Goal: Information Seeking & Learning: Find specific fact

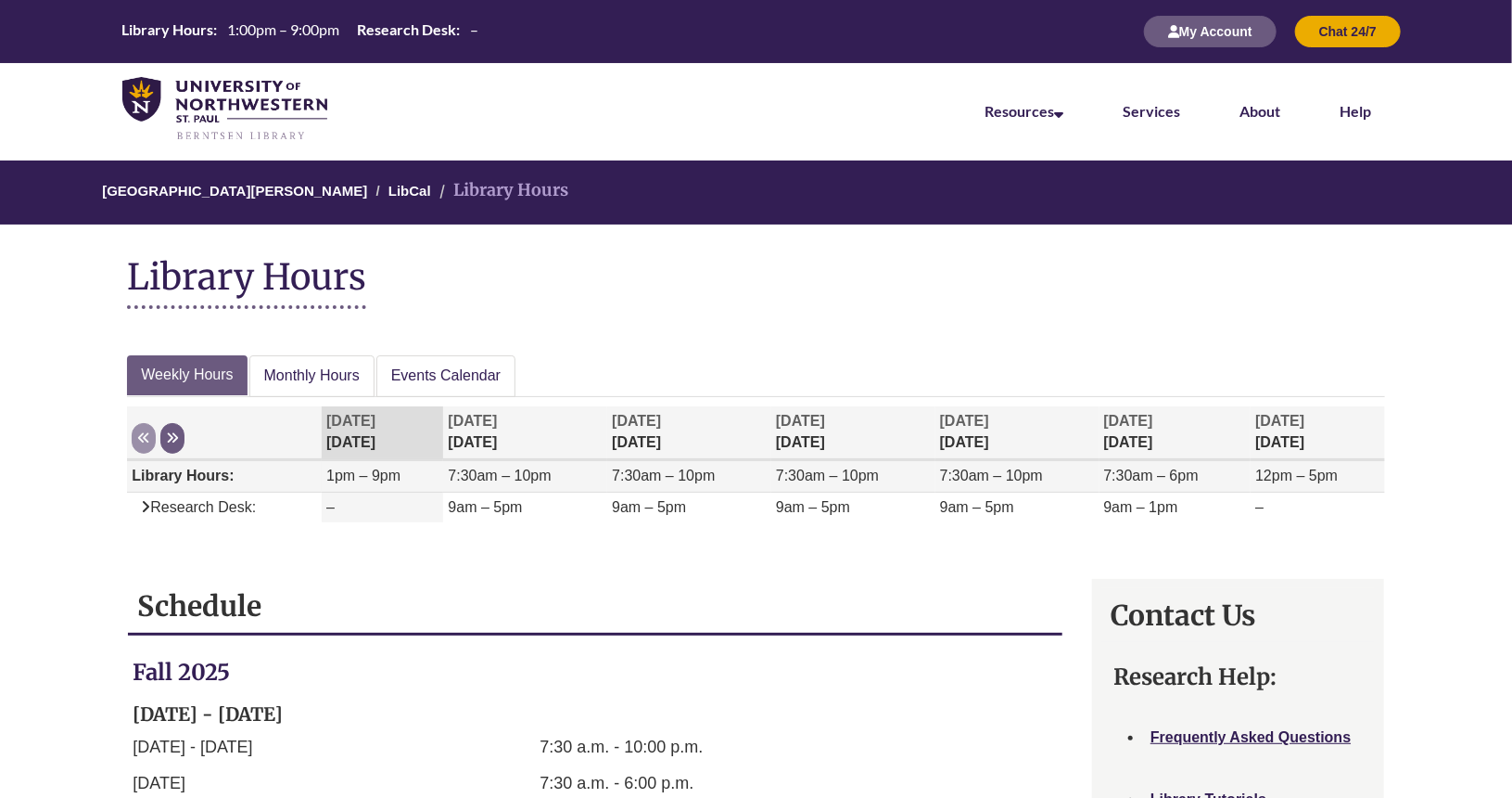
click at [389, 478] on span "1pm – 9pm" at bounding box center [363, 475] width 74 height 15
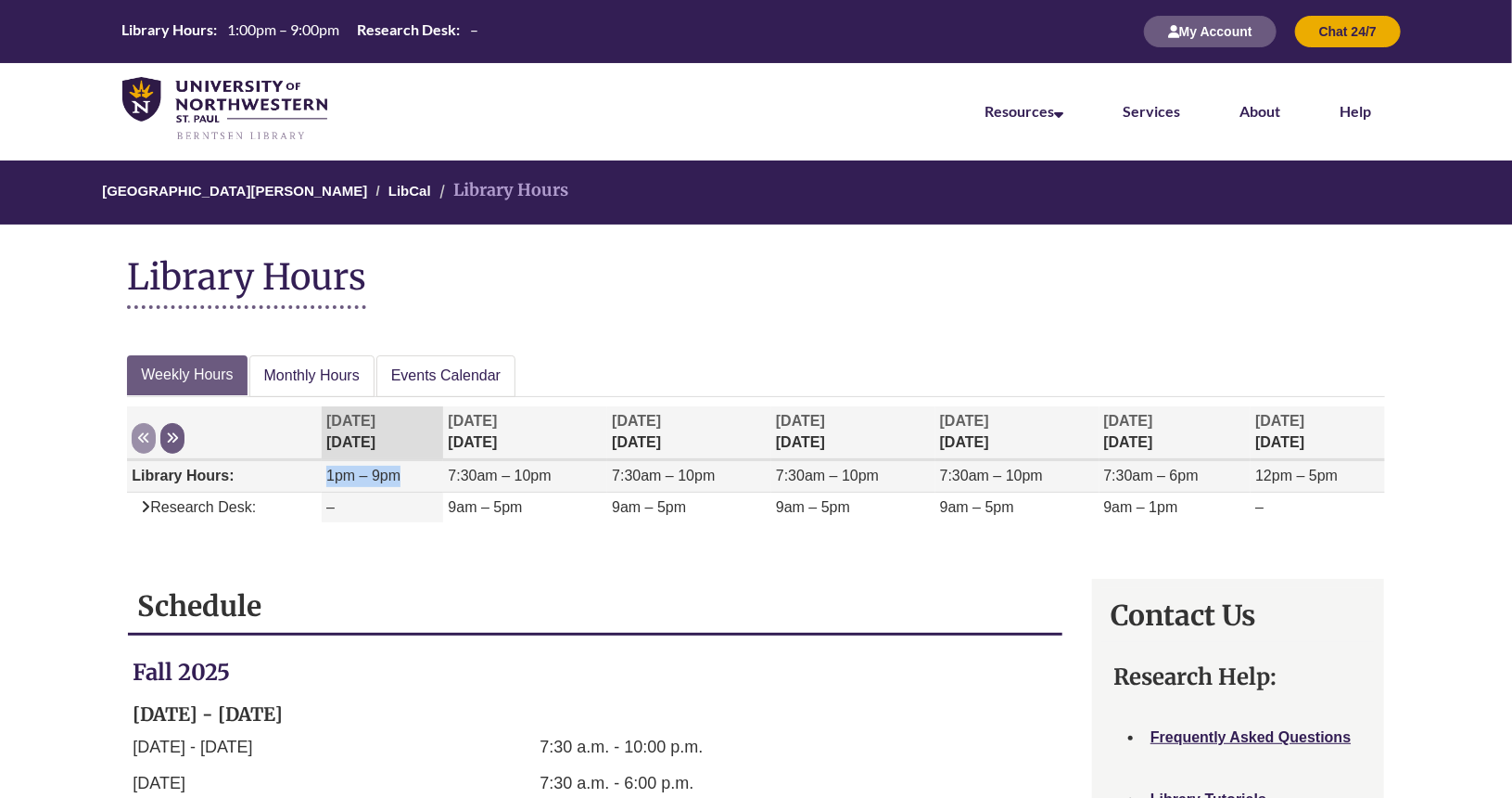
click at [389, 478] on span "1pm – 9pm" at bounding box center [363, 475] width 74 height 15
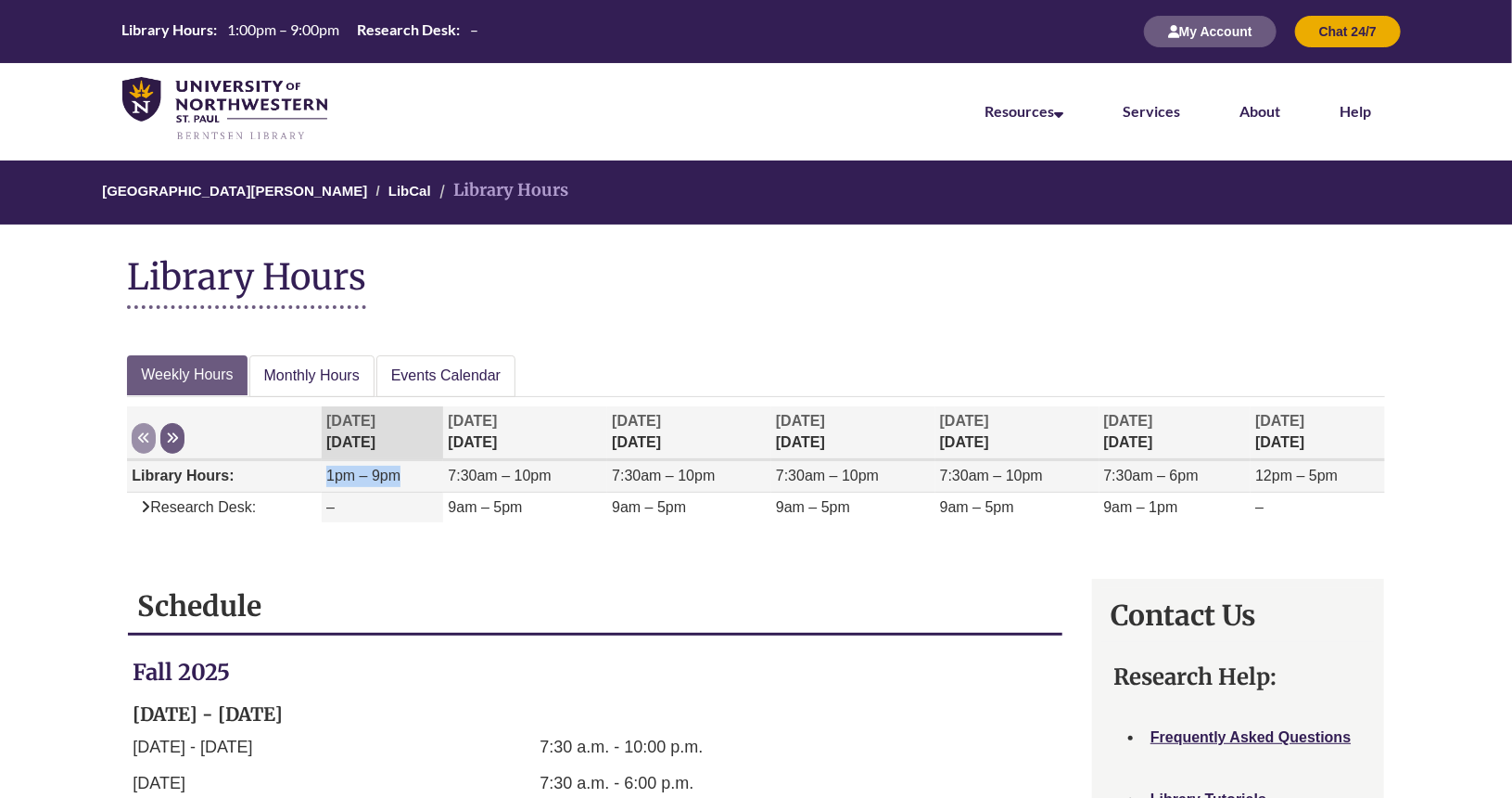
click at [389, 478] on span "1pm – 9pm" at bounding box center [363, 475] width 74 height 15
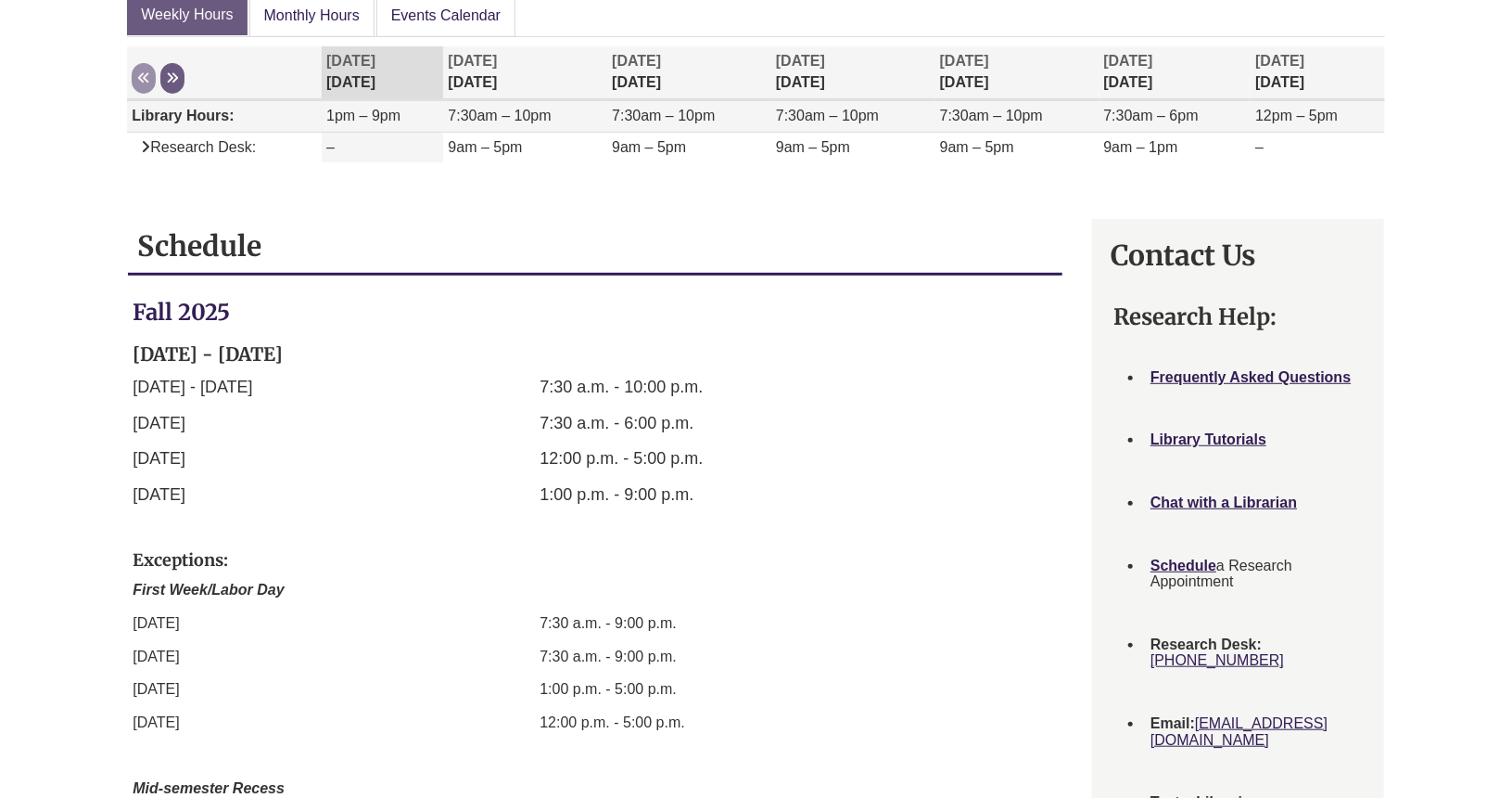
scroll to position [361, 0]
drag, startPoint x: 216, startPoint y: 458, endPoint x: 764, endPoint y: 534, distance: 553.2
click at [764, 534] on div "Fall [DATE] - [DATE] [DATE] - [DATE] 7:30 a.m. - 10:00 p.m. [DATE] 7:30 a.m. - …" at bounding box center [595, 727] width 925 height 860
click at [764, 534] on p "Schedule" at bounding box center [595, 528] width 925 height 24
drag, startPoint x: 760, startPoint y: 533, endPoint x: 457, endPoint y: 500, distance: 304.8
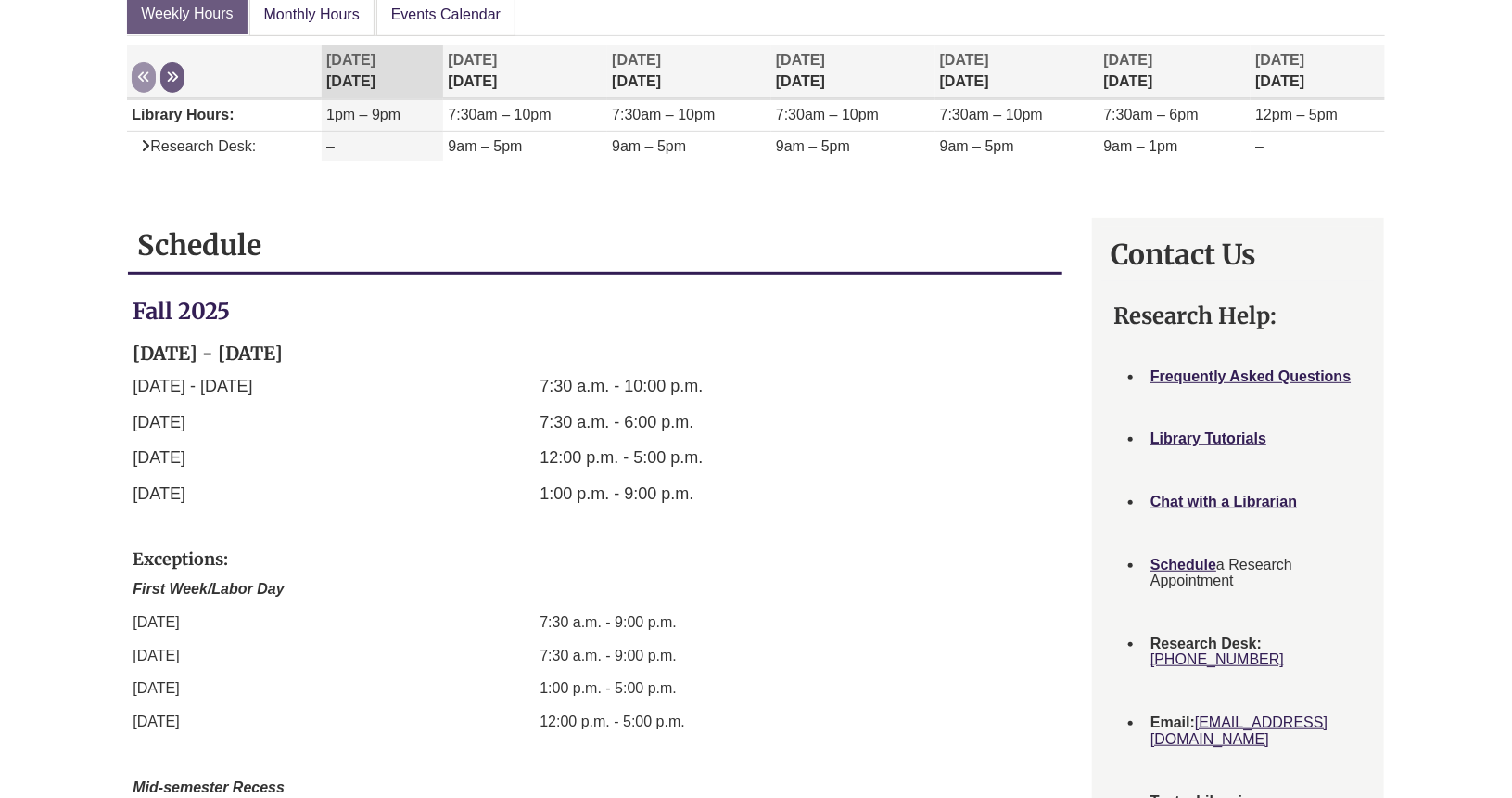
click at [457, 500] on p "[DATE]" at bounding box center [322, 494] width 379 height 27
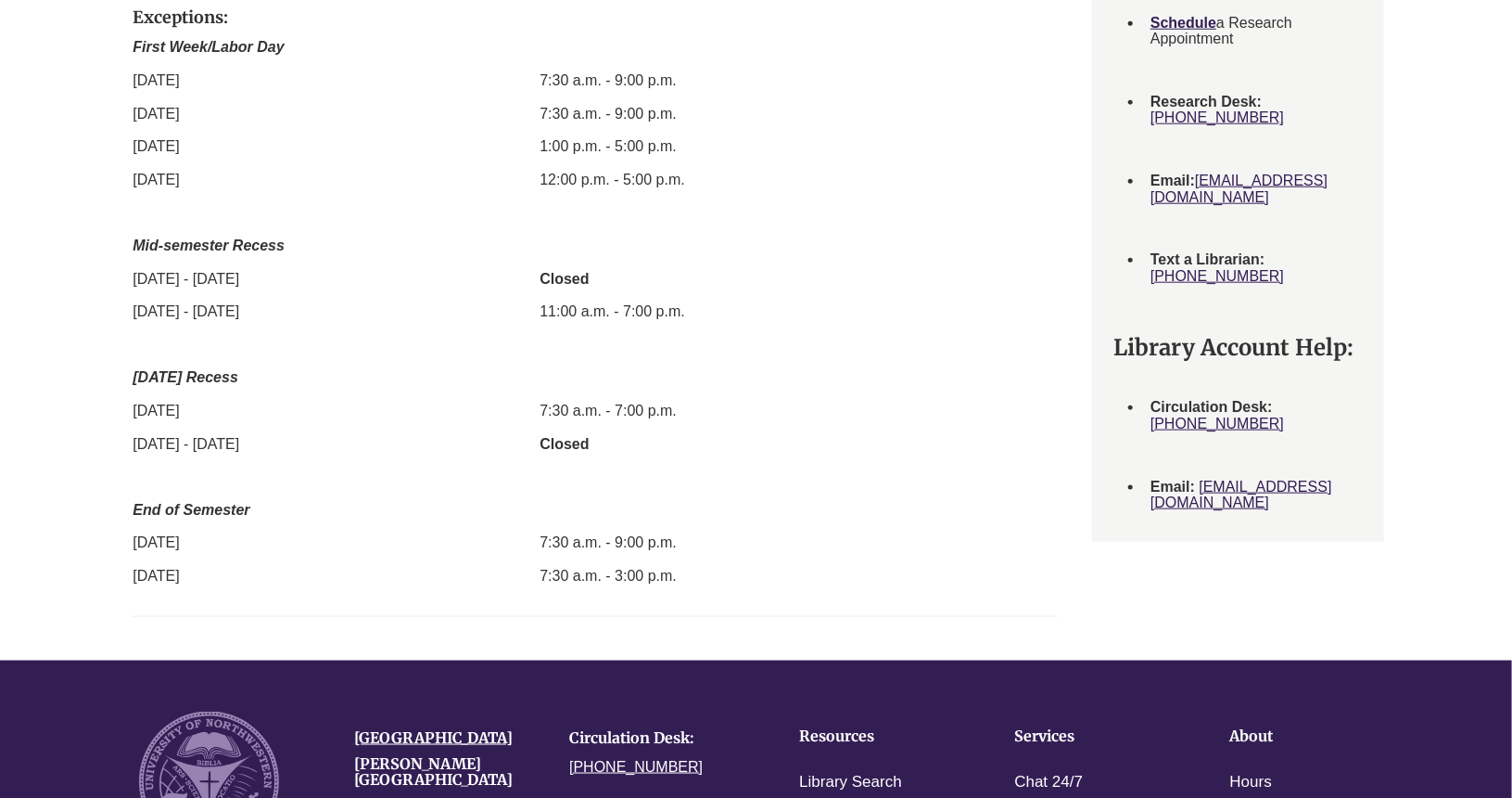
scroll to position [907, 0]
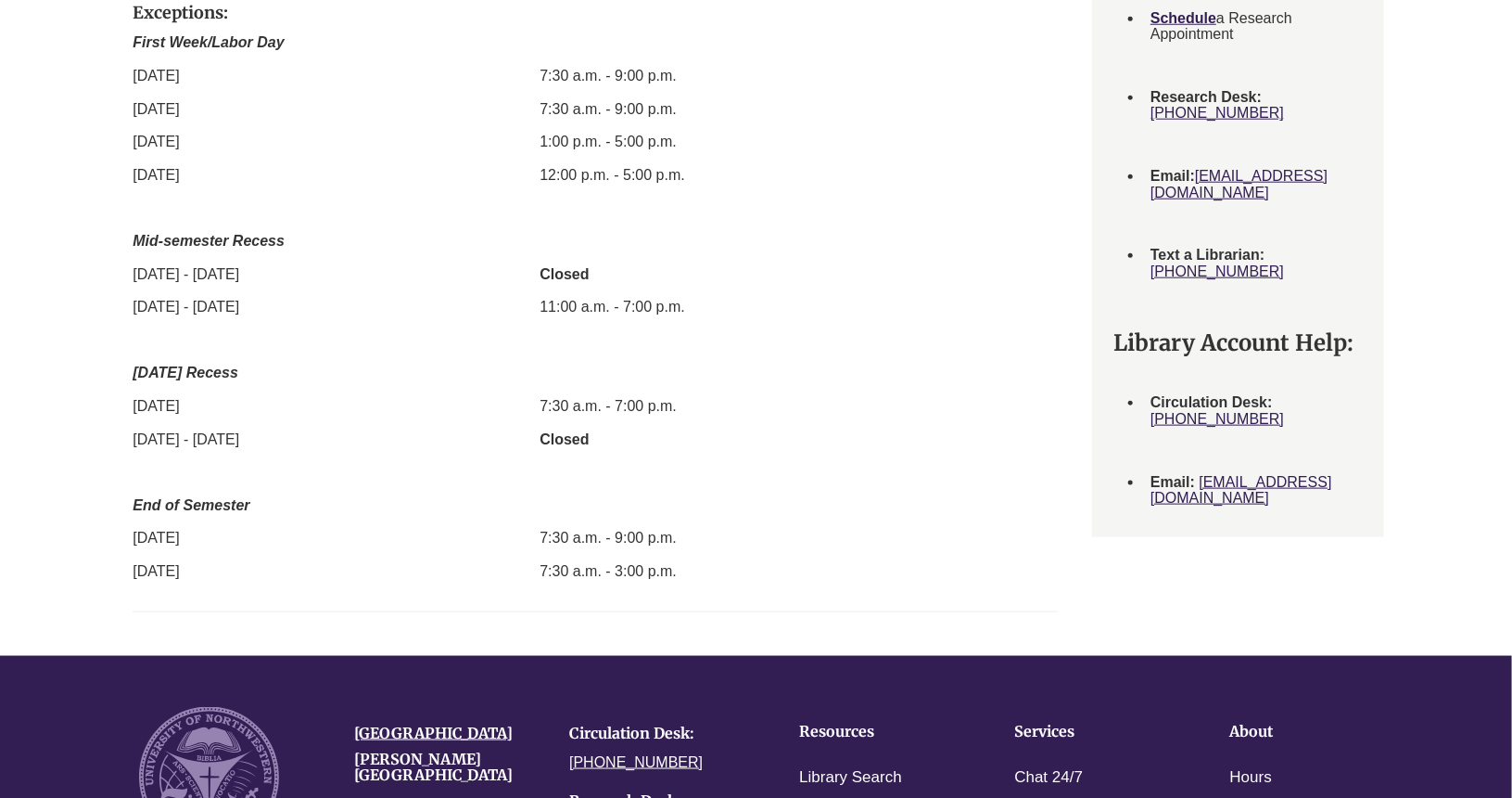
click at [635, 559] on p "7:30 a.m. - 3:00 p.m." at bounding box center [729, 571] width 379 height 24
click at [635, 527] on p "7:30 a.m. - 9:00 p.m." at bounding box center [729, 537] width 379 height 24
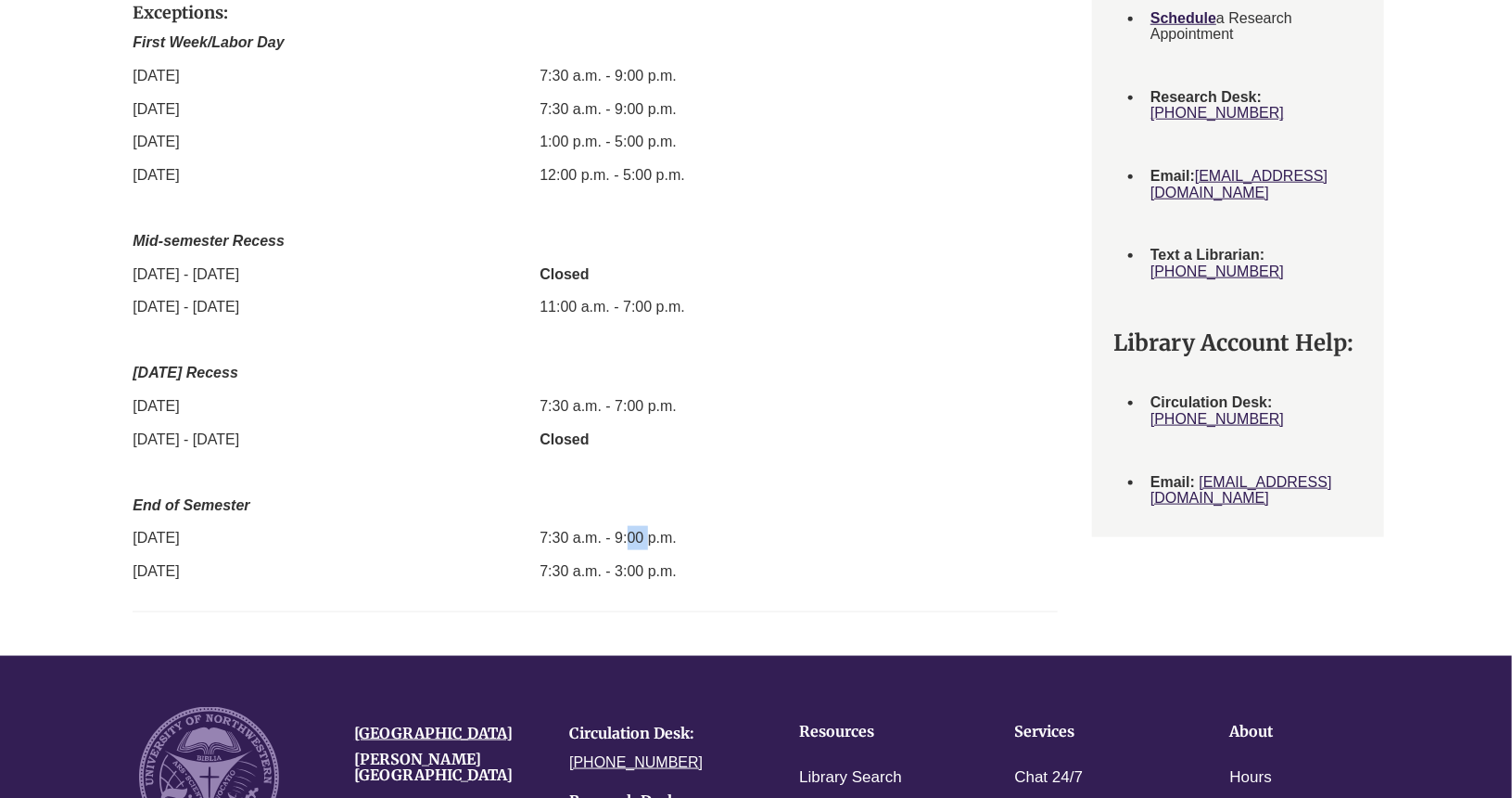
click at [635, 527] on p "7:30 a.m. - 9:00 p.m." at bounding box center [729, 537] width 379 height 24
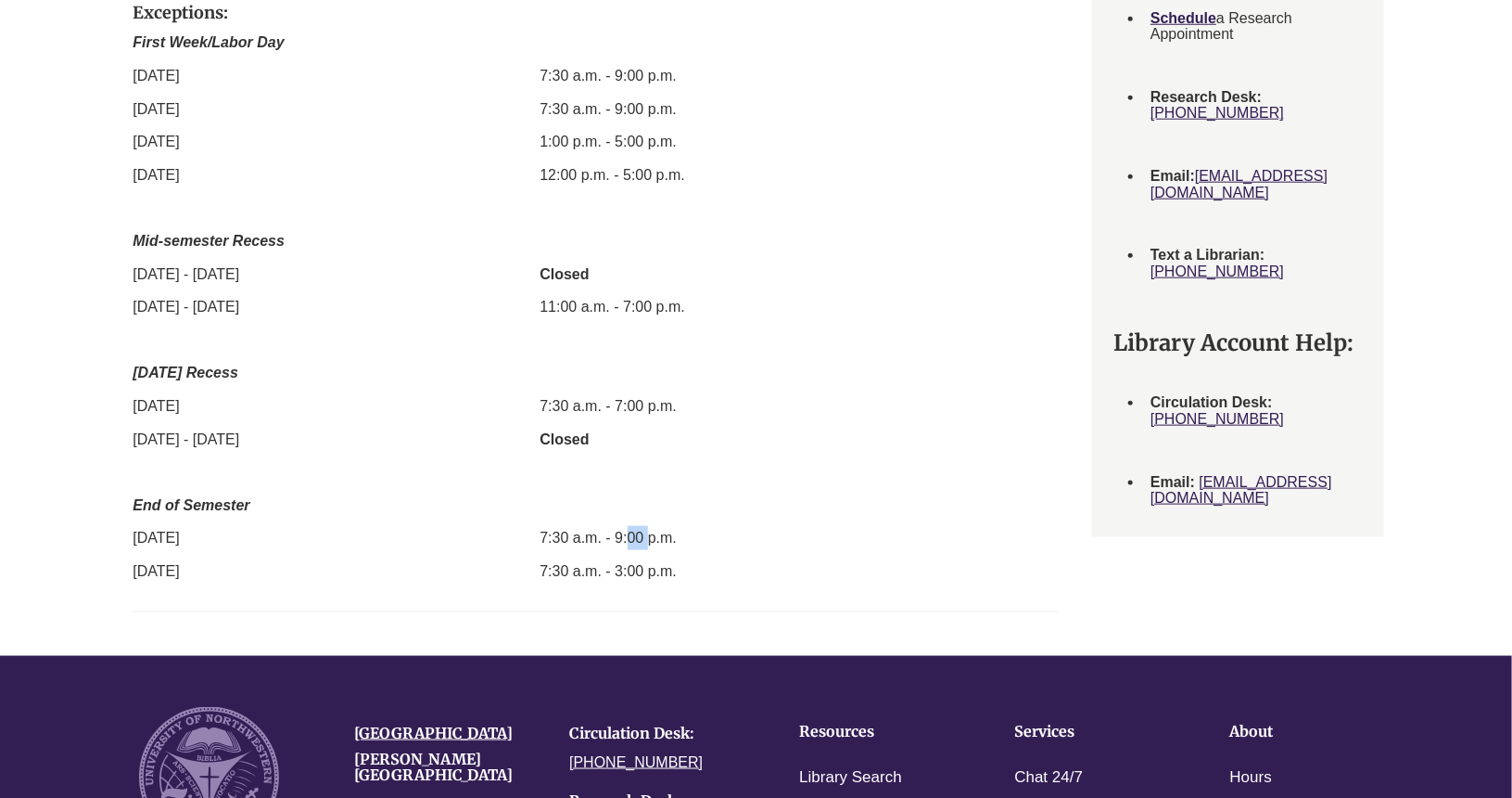
click at [635, 527] on p "7:30 a.m. - 9:00 p.m." at bounding box center [729, 537] width 379 height 24
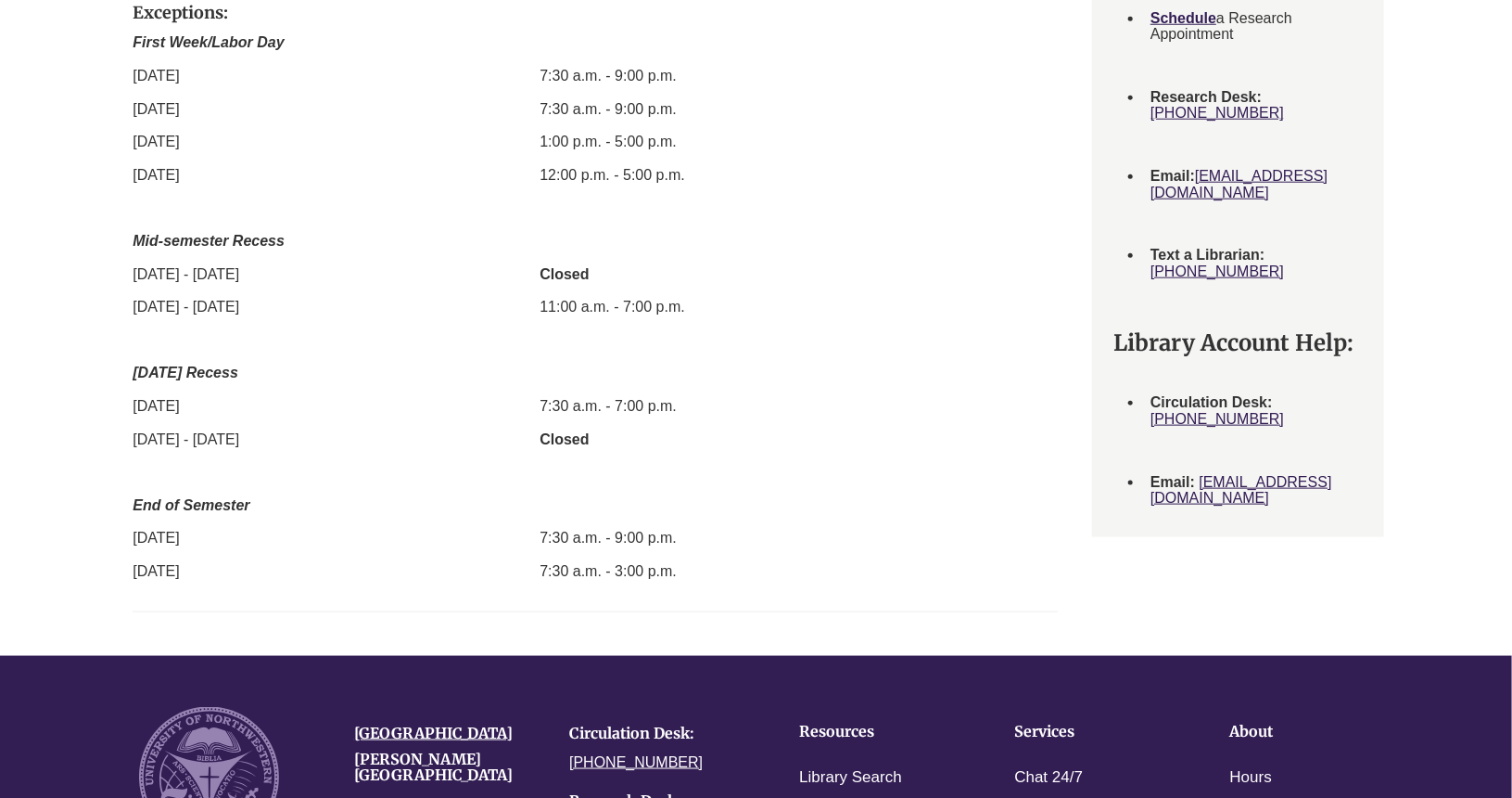
click at [635, 527] on p "7:30 a.m. - 9:00 p.m." at bounding box center [729, 537] width 379 height 24
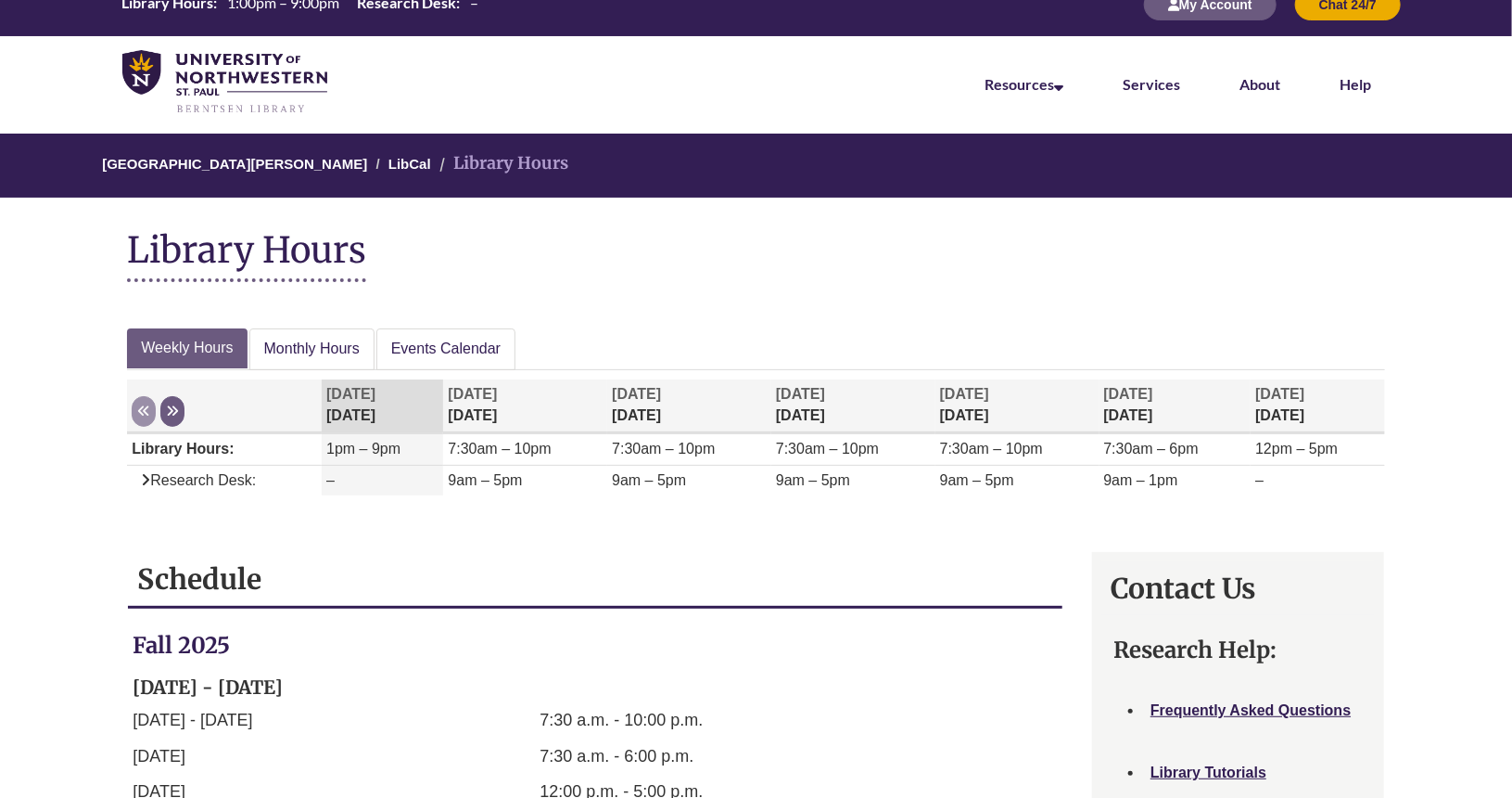
scroll to position [0, 0]
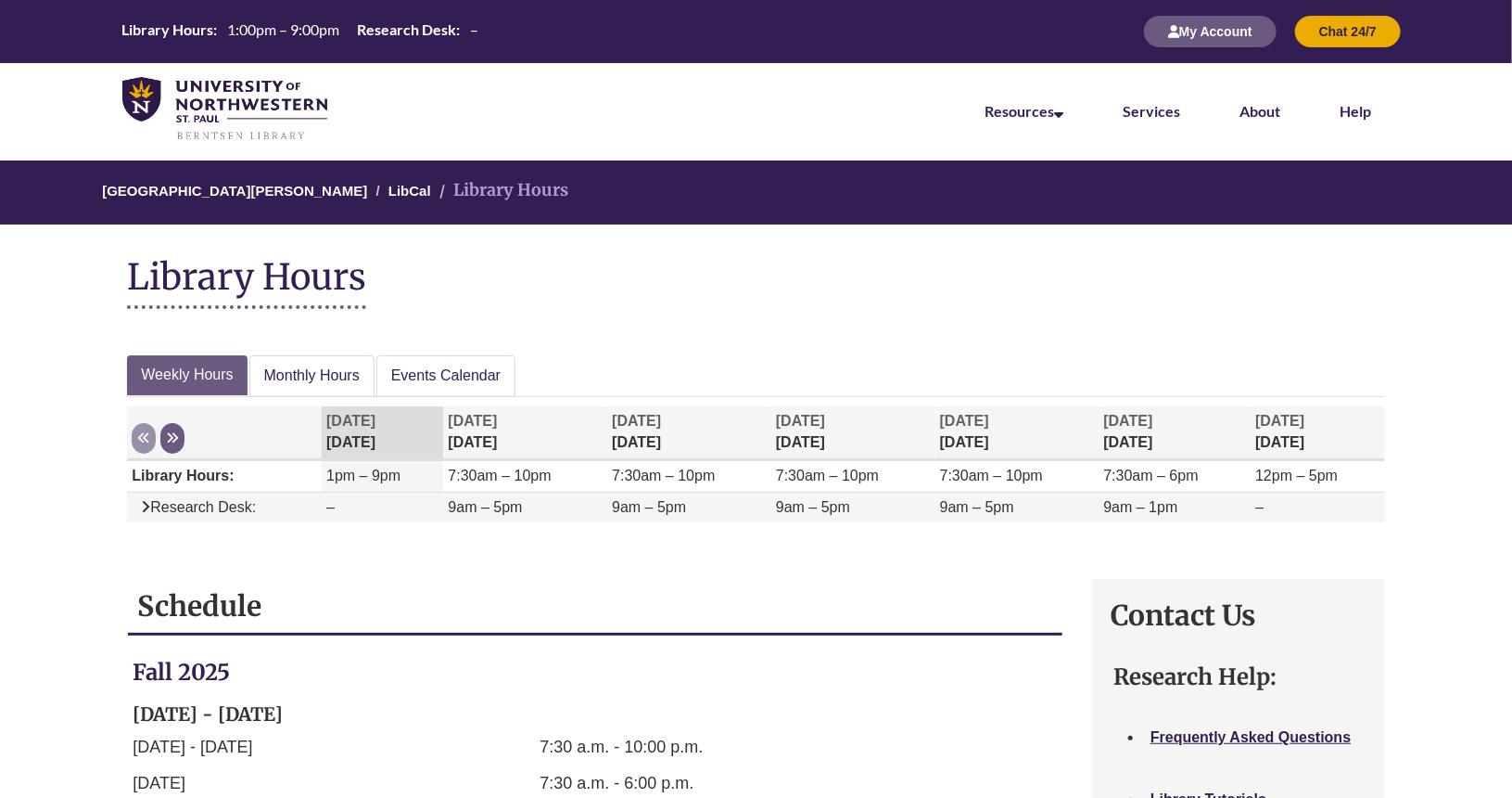
click at [149, 502] on icon "Week at a glance" at bounding box center [146, 506] width 10 height 14
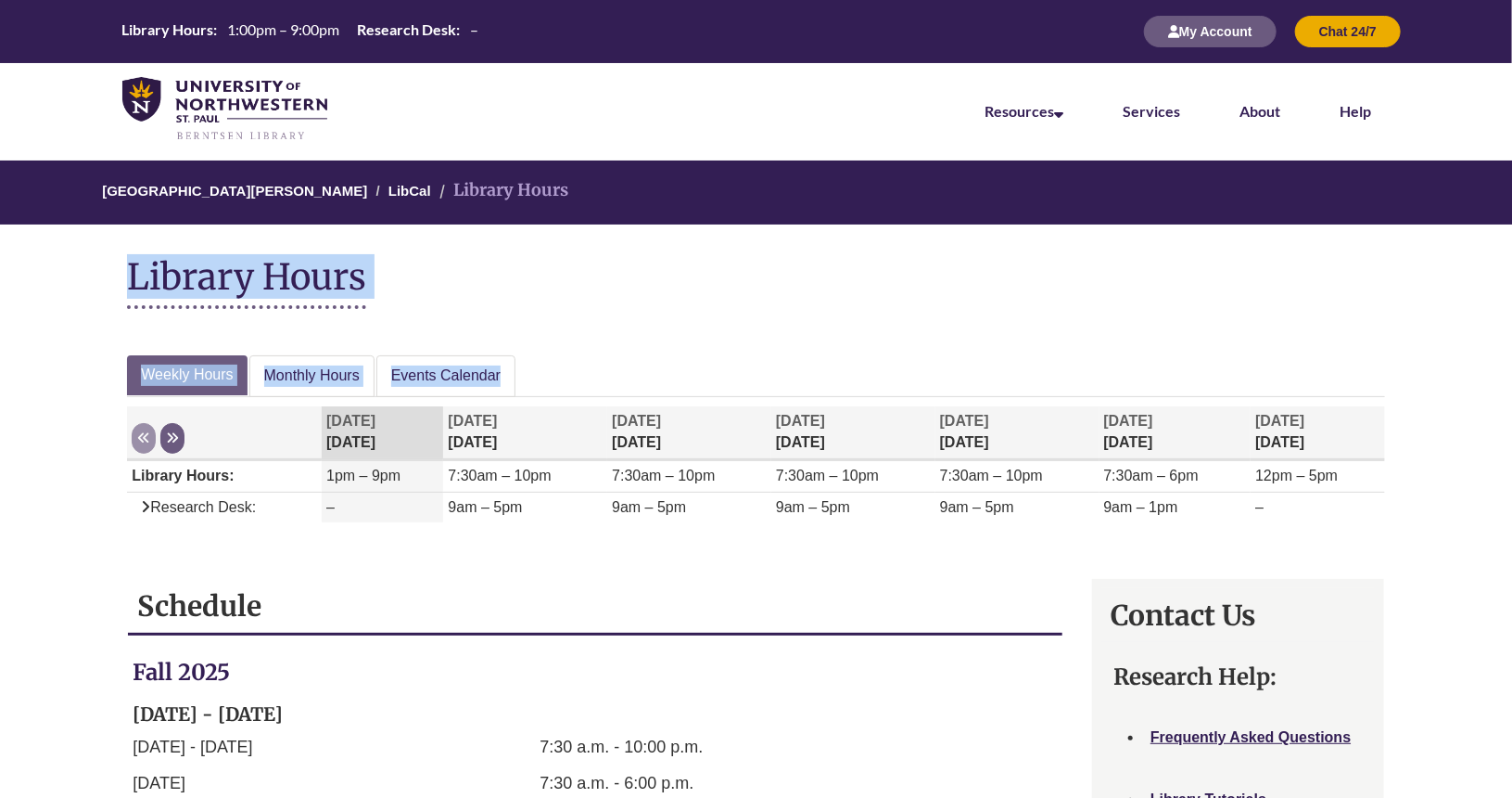
drag, startPoint x: 605, startPoint y: 188, endPoint x: 517, endPoint y: 363, distance: 195.9
click at [550, 338] on div "Library Hours" at bounding box center [755, 287] width 1285 height 117
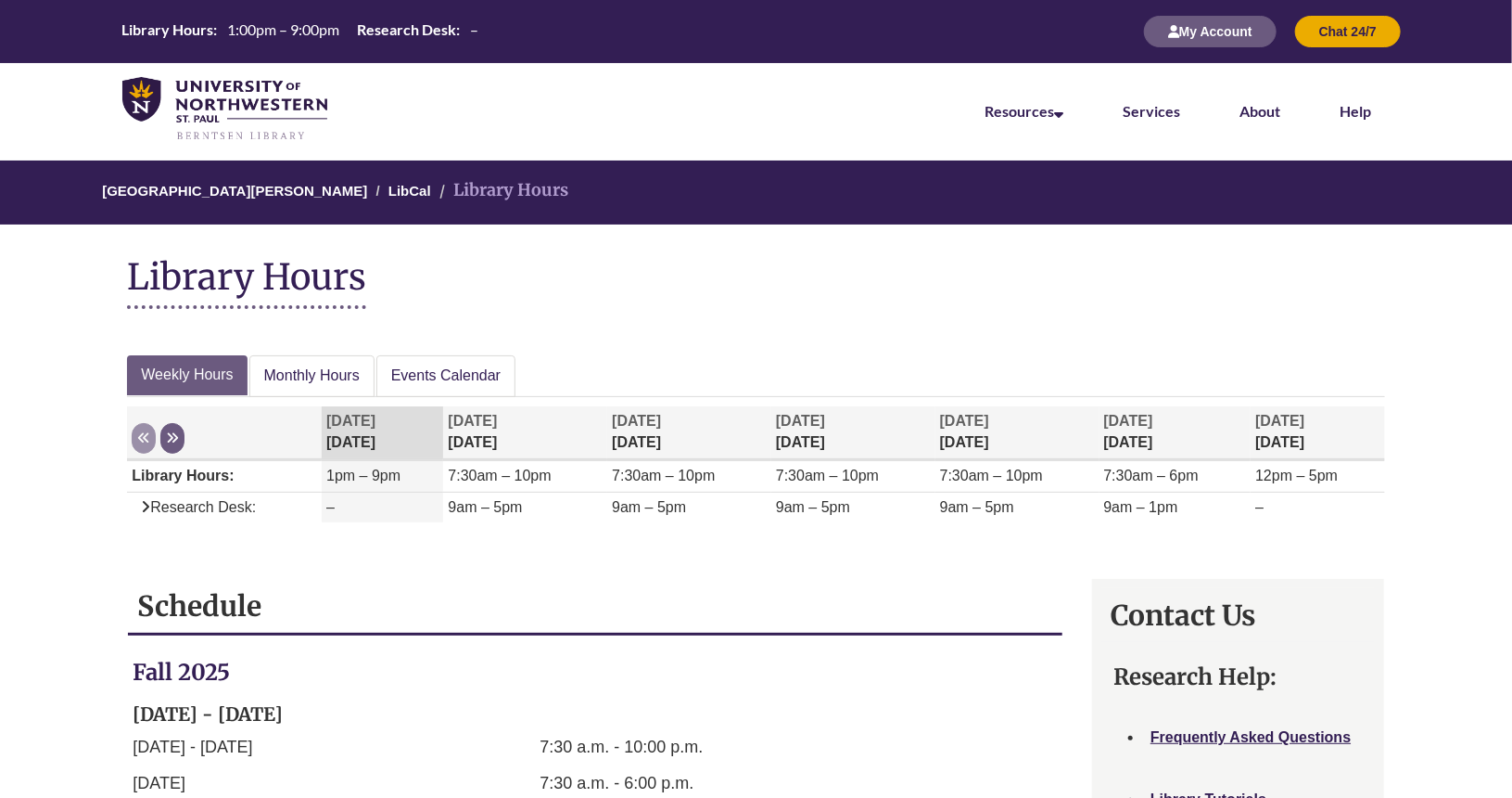
click at [788, 18] on div "Library Hours: 1:00pm – 9:00pm Research Desk: – My Account Chat 24/7" at bounding box center [756, 31] width 1512 height 63
click at [449, 98] on nav "Resources Find Resources Library Search Databases & Articles Interlibrary Loan …" at bounding box center [756, 109] width 1512 height 93
